Goal: Task Accomplishment & Management: Use online tool/utility

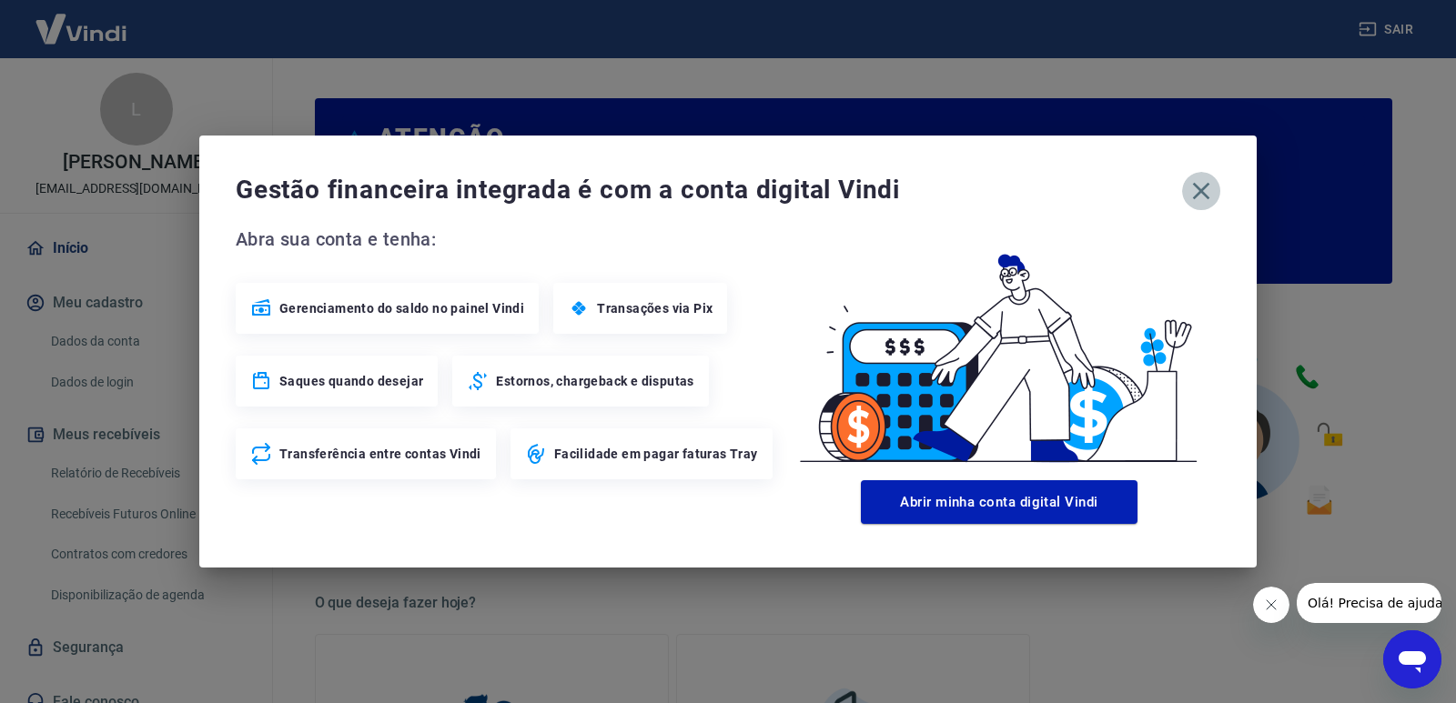
click at [1206, 194] on icon "button" at bounding box center [1200, 190] width 29 height 29
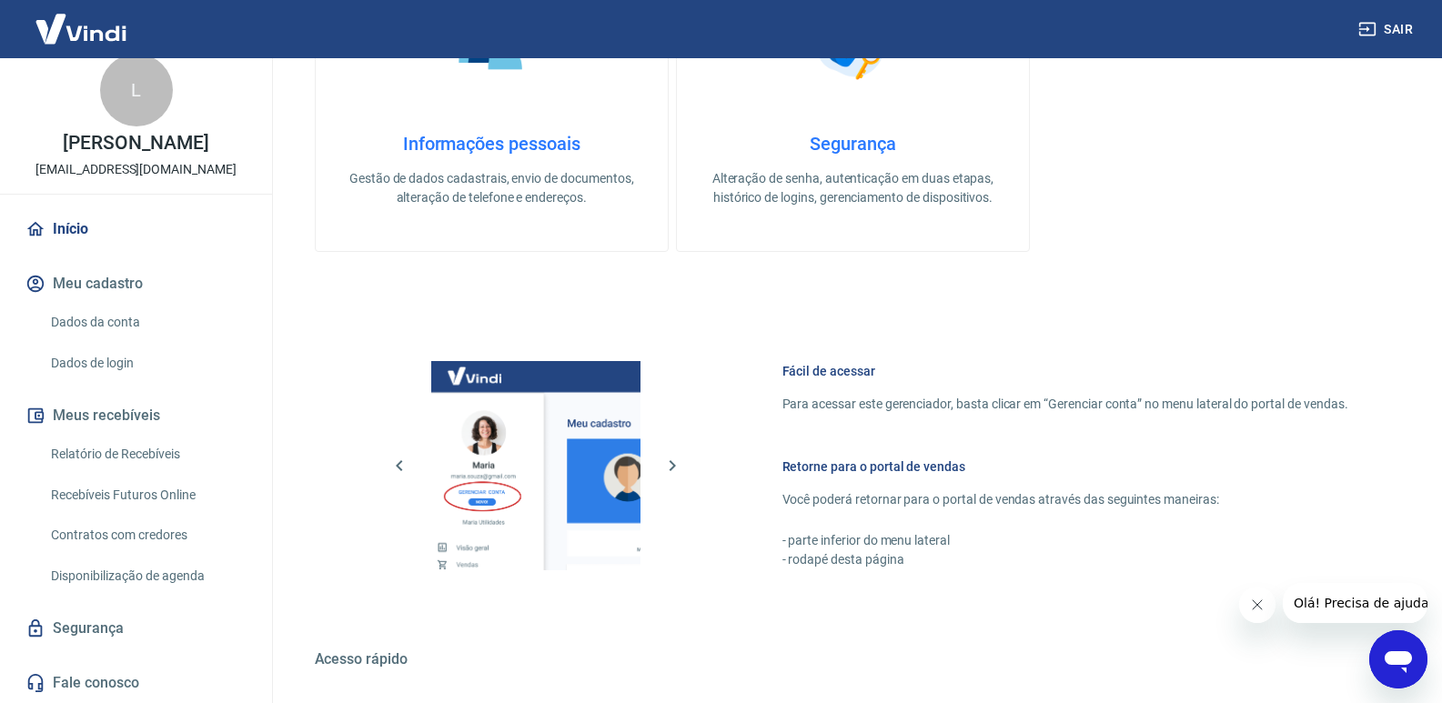
scroll to position [819, 0]
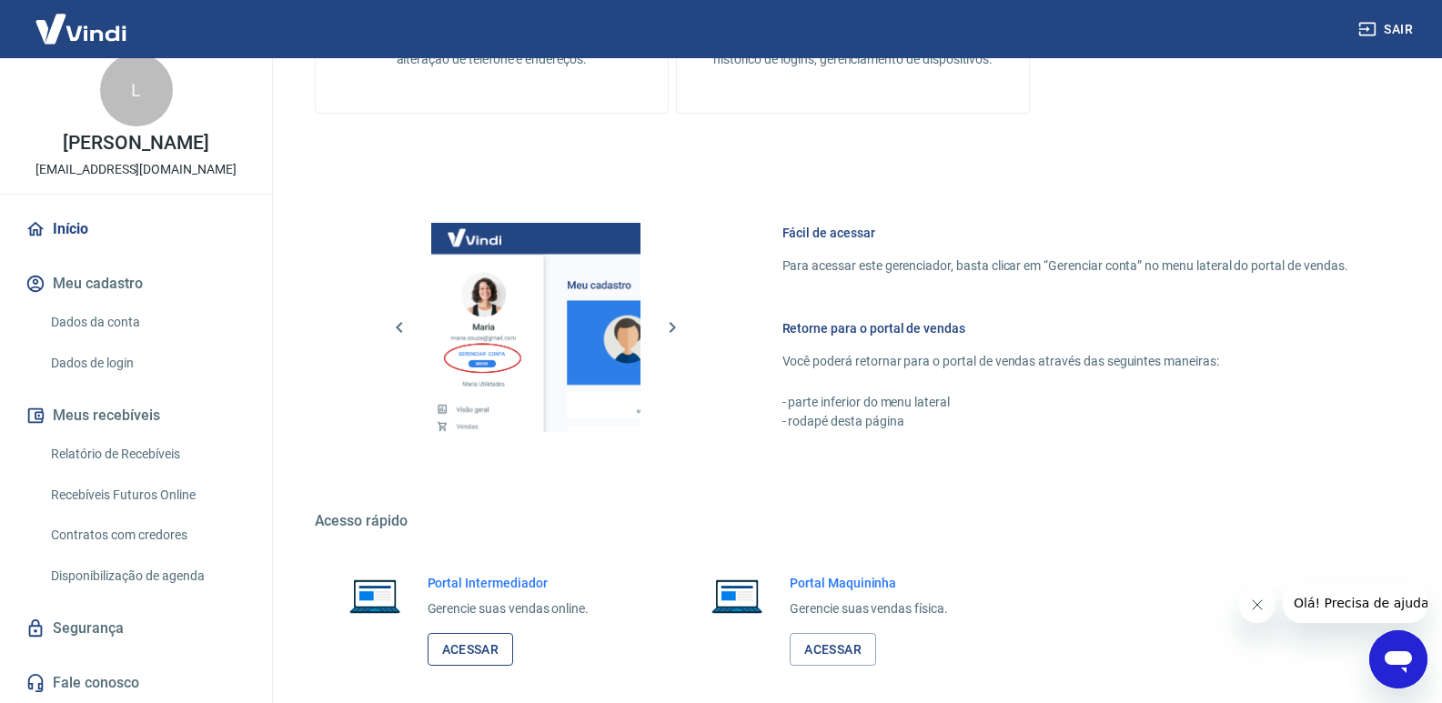
click at [488, 653] on link "Acessar" at bounding box center [471, 650] width 86 height 34
click at [136, 455] on link "Relatório de Recebíveis" at bounding box center [147, 454] width 207 height 37
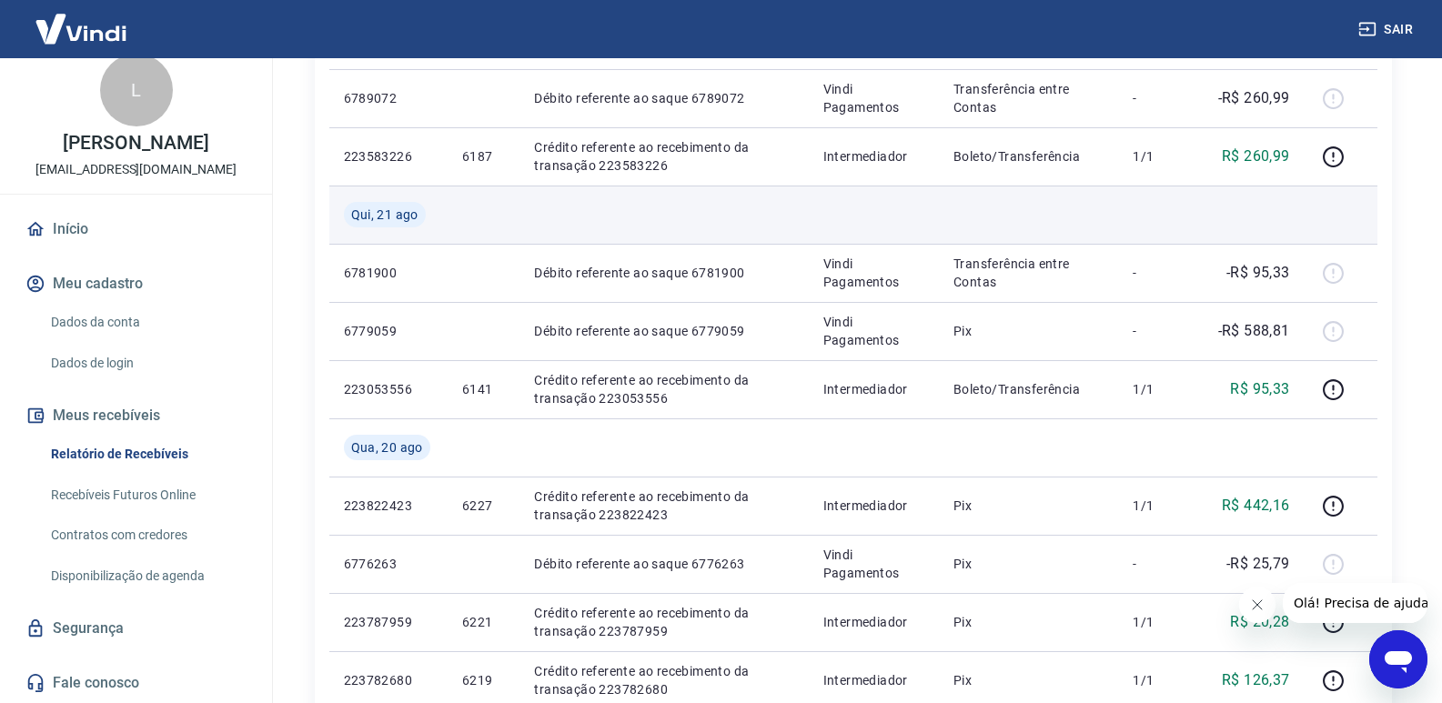
scroll to position [1092, 0]
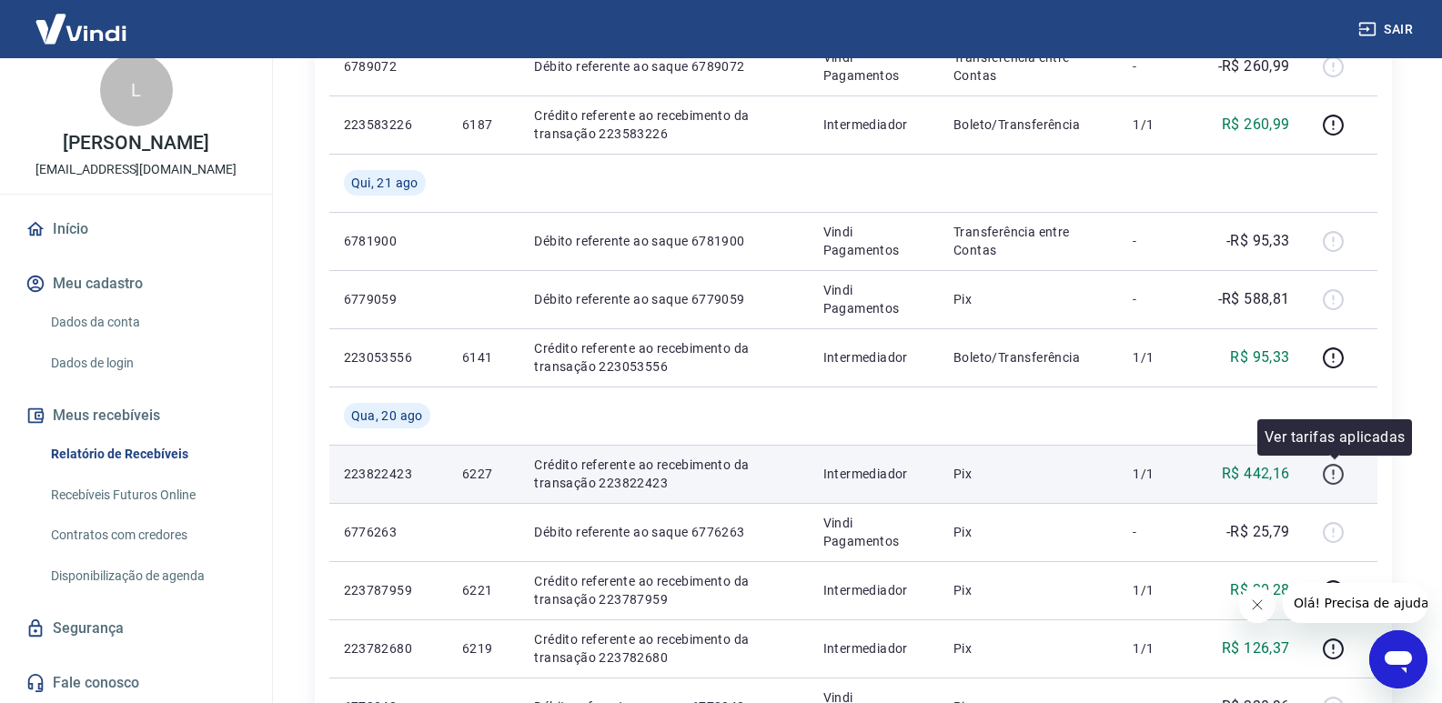
click at [1341, 483] on icon "button" at bounding box center [1333, 474] width 23 height 23
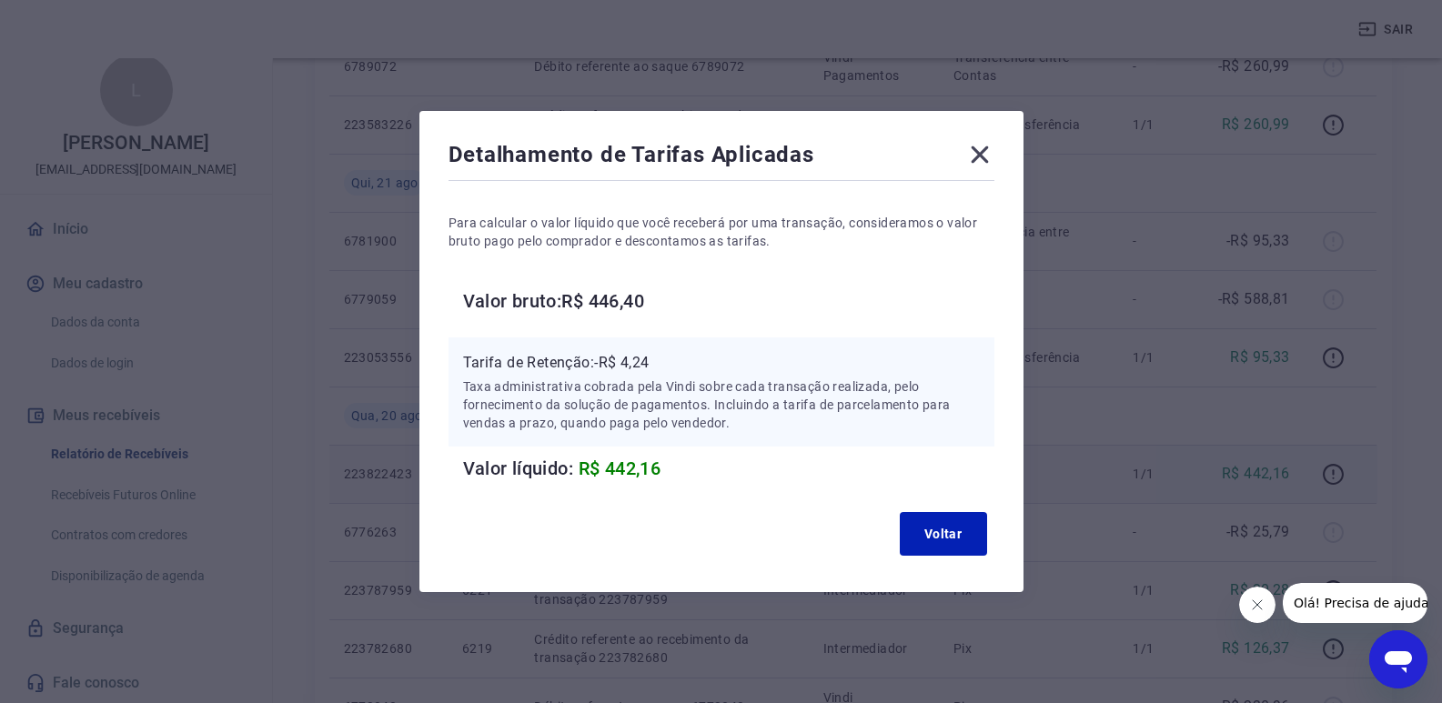
click at [985, 156] on icon at bounding box center [979, 154] width 17 height 17
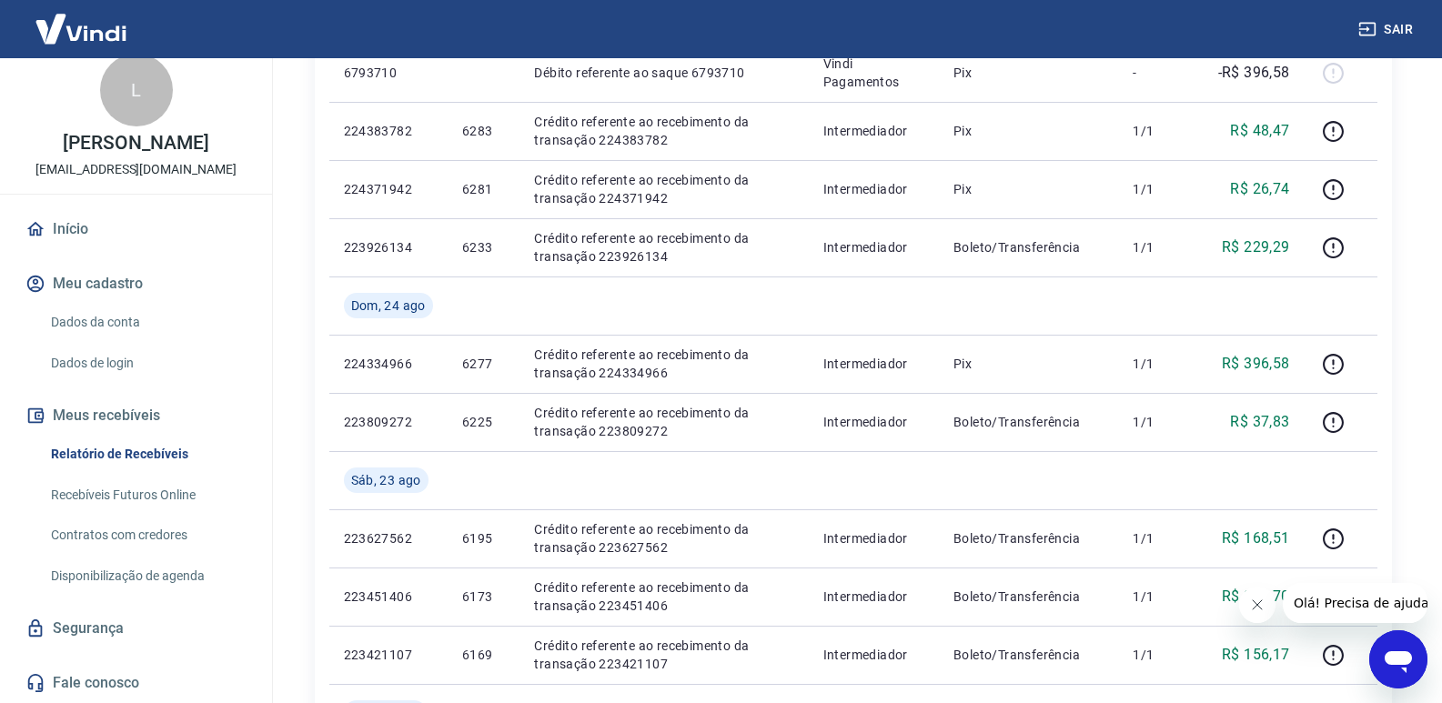
scroll to position [273, 0]
